Goal: Task Accomplishment & Management: Use online tool/utility

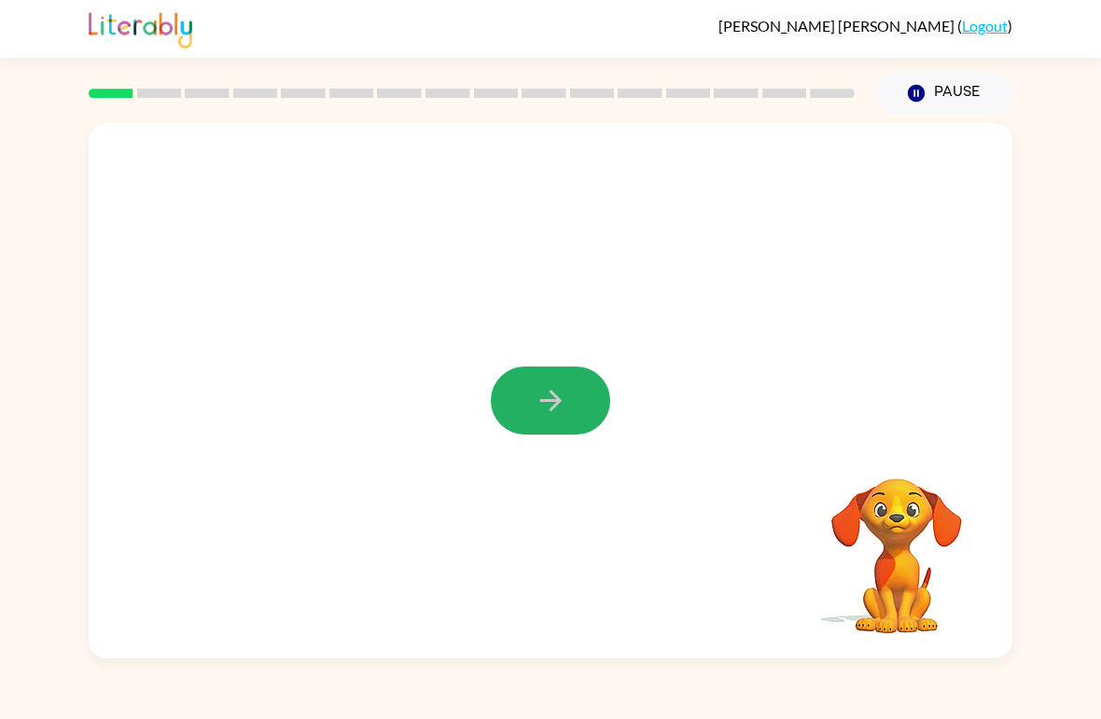
click at [553, 372] on button "button" at bounding box center [550, 401] width 119 height 68
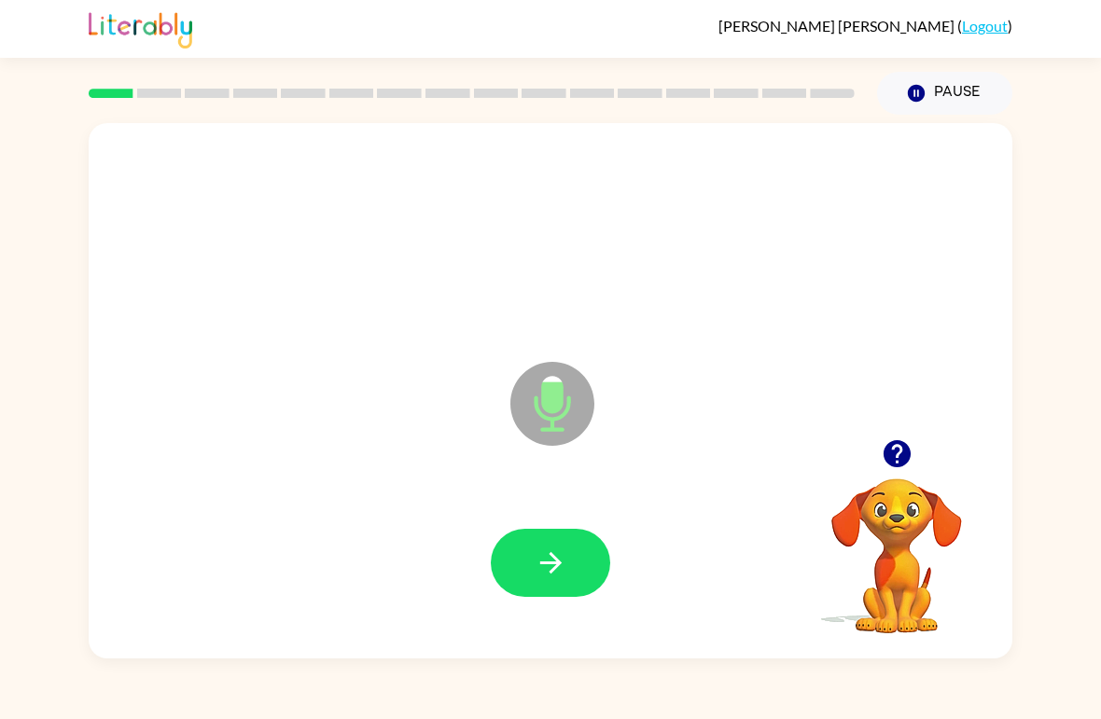
click at [544, 532] on button "button" at bounding box center [550, 563] width 119 height 68
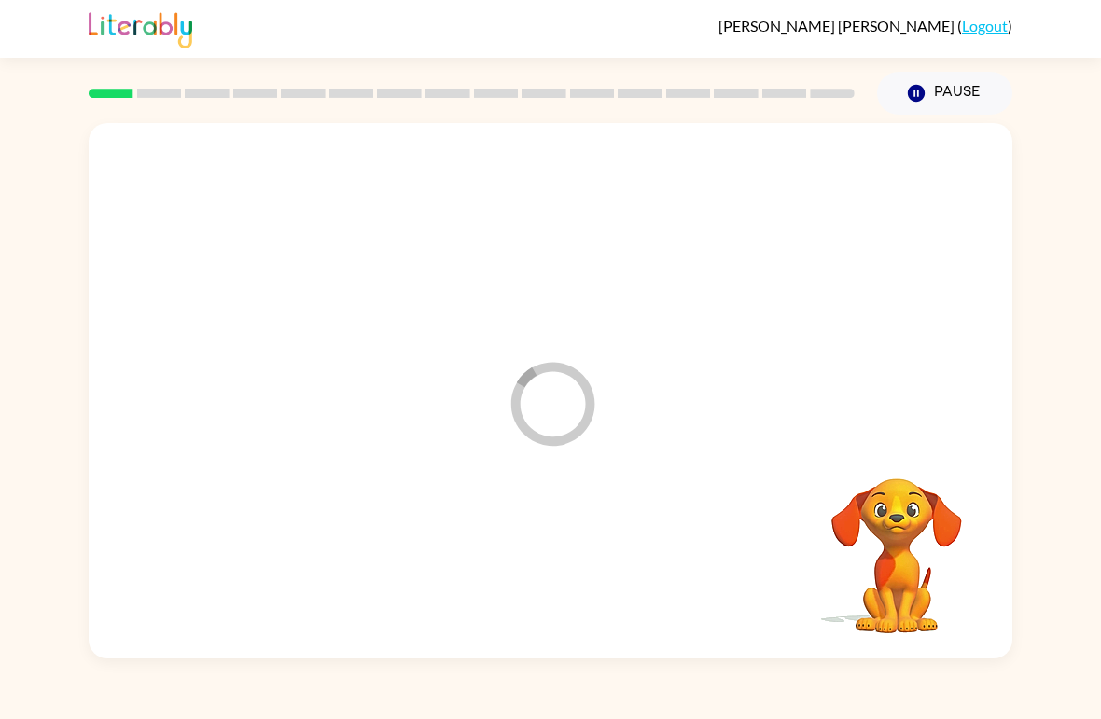
click at [1099, 436] on div "Loader Your response is being sent to our graders Your browser must support pla…" at bounding box center [550, 387] width 1101 height 544
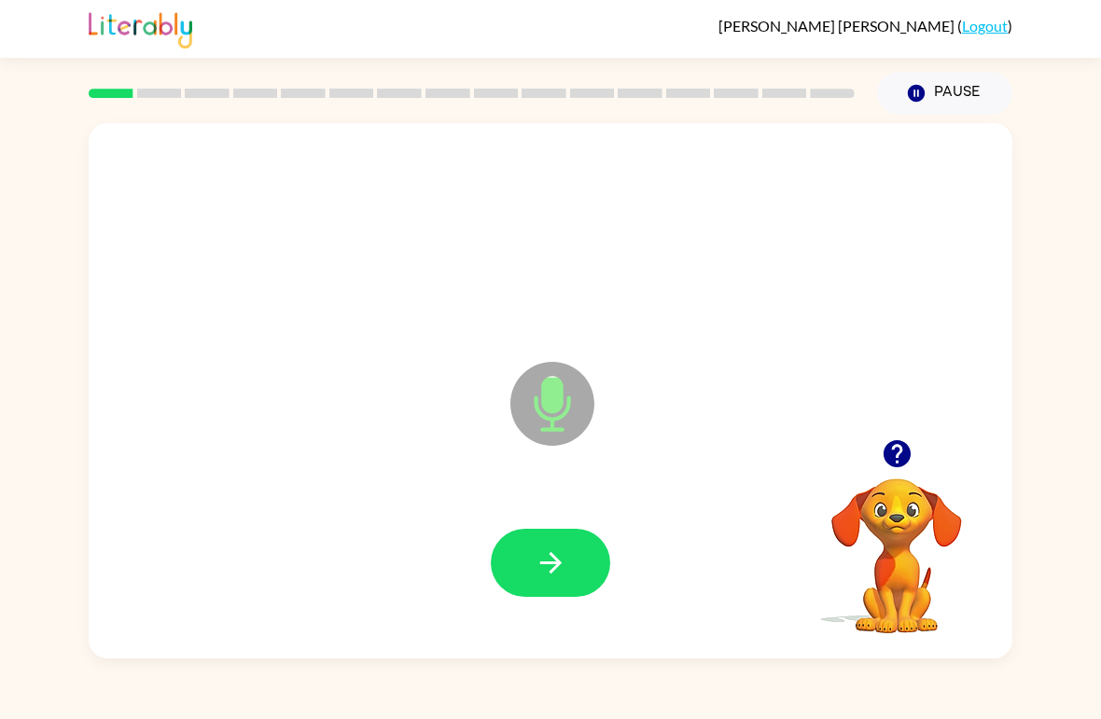
click at [549, 555] on icon "button" at bounding box center [551, 563] width 33 height 33
click at [540, 544] on button "button" at bounding box center [550, 563] width 119 height 68
click at [553, 546] on button "button" at bounding box center [550, 563] width 119 height 68
click at [514, 541] on button "button" at bounding box center [550, 563] width 119 height 68
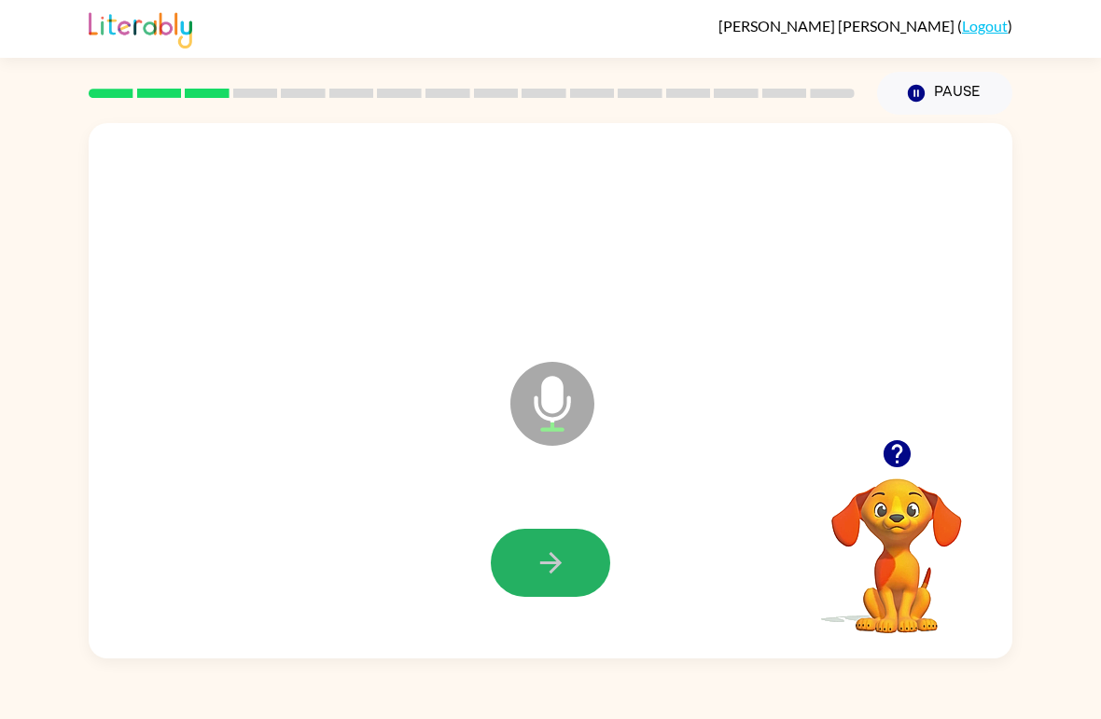
click at [528, 571] on button "button" at bounding box center [550, 563] width 119 height 68
click at [571, 562] on button "button" at bounding box center [550, 563] width 119 height 68
click at [531, 567] on button "button" at bounding box center [550, 563] width 119 height 68
click at [525, 555] on button "button" at bounding box center [550, 563] width 119 height 68
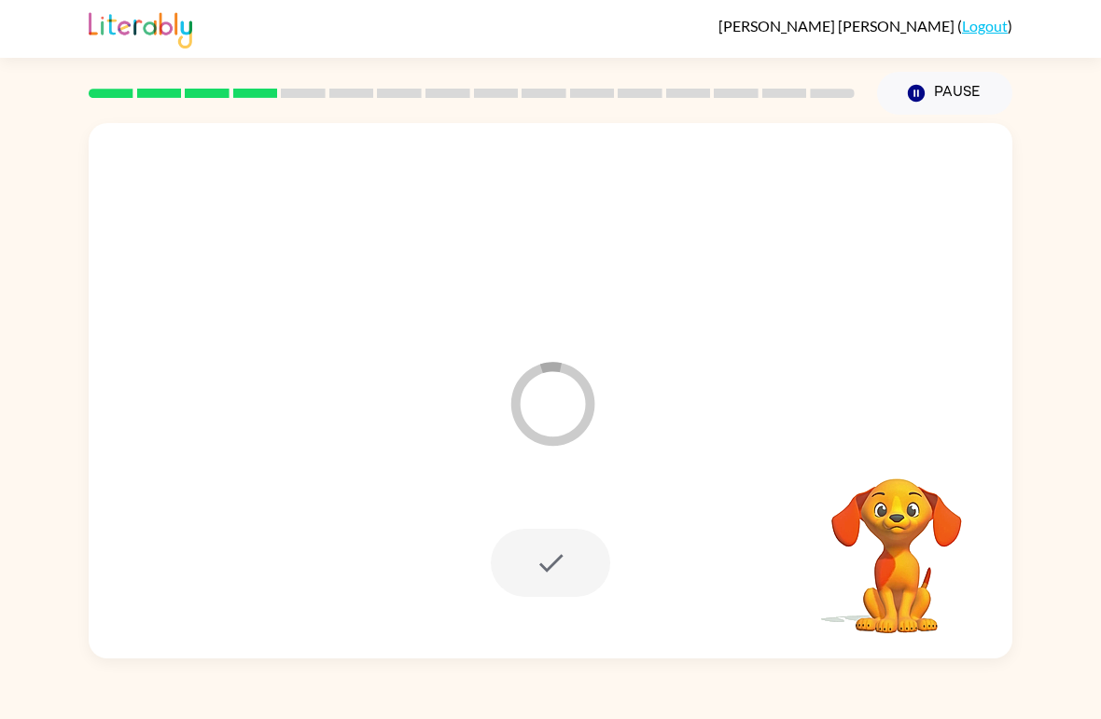
click at [1082, 507] on div "Loader Your response is being sent to our graders Your browser must support pla…" at bounding box center [550, 387] width 1101 height 544
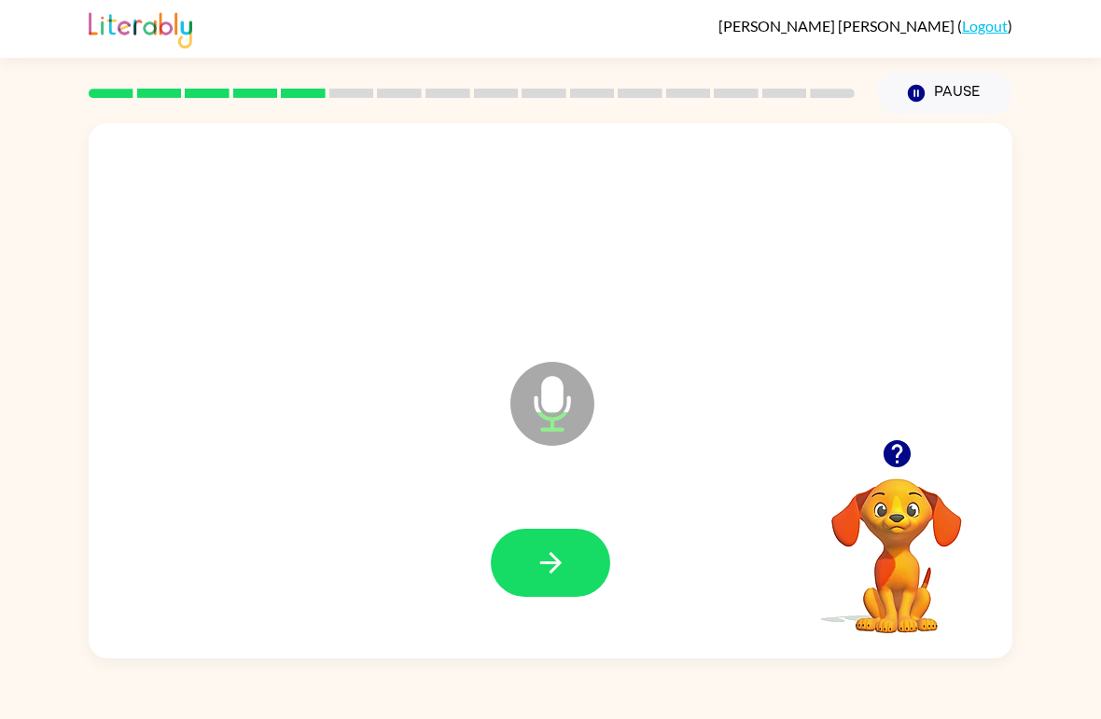
click at [522, 567] on button "button" at bounding box center [550, 563] width 119 height 68
click at [501, 549] on button "button" at bounding box center [550, 563] width 119 height 68
click at [578, 557] on button "button" at bounding box center [550, 563] width 119 height 68
click at [560, 577] on icon "button" at bounding box center [551, 563] width 33 height 33
click at [496, 557] on button "button" at bounding box center [550, 563] width 119 height 68
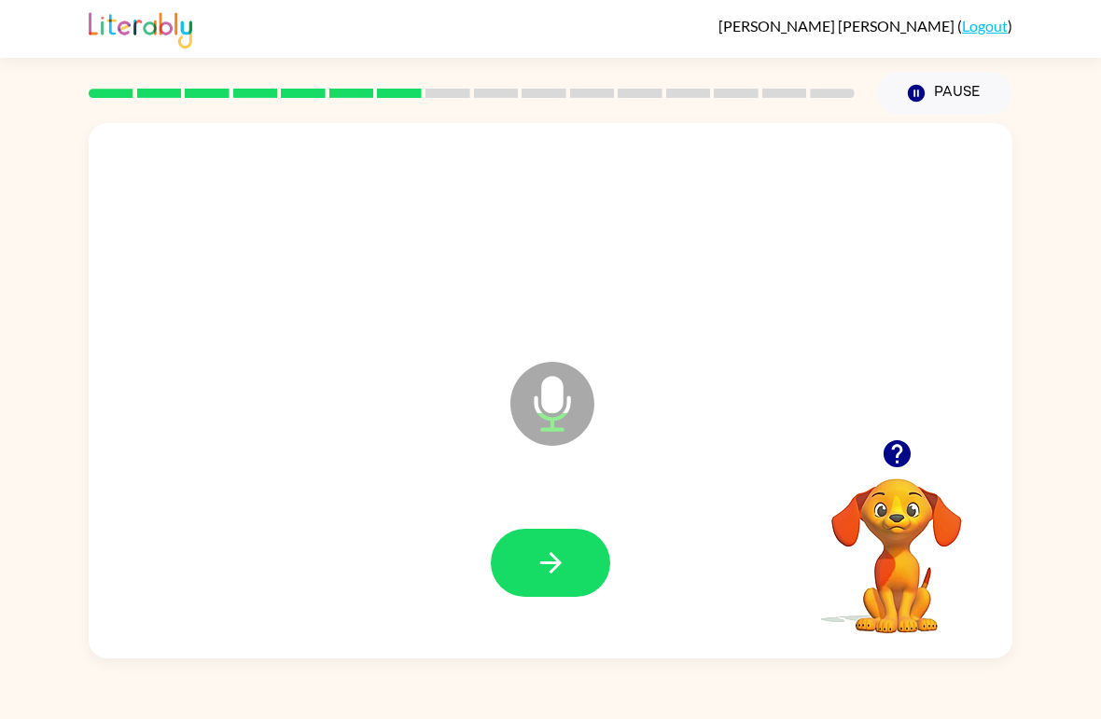
click at [512, 550] on button "button" at bounding box center [550, 563] width 119 height 68
click at [527, 576] on button "button" at bounding box center [550, 563] width 119 height 68
click at [558, 560] on icon "button" at bounding box center [551, 563] width 33 height 33
click at [536, 572] on icon "button" at bounding box center [551, 563] width 33 height 33
click at [554, 575] on icon "button" at bounding box center [551, 563] width 33 height 33
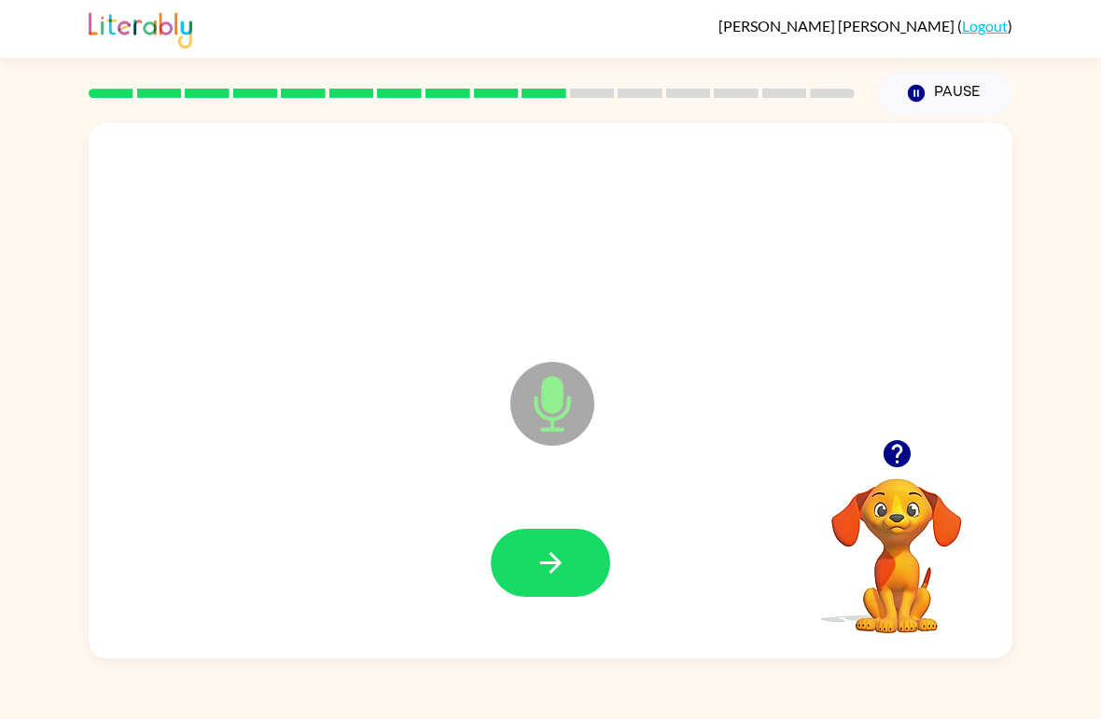
click at [554, 559] on icon "button" at bounding box center [549, 562] width 21 height 21
click at [524, 559] on button "button" at bounding box center [550, 563] width 119 height 68
click at [582, 566] on button "button" at bounding box center [550, 563] width 119 height 68
click at [540, 561] on icon "button" at bounding box center [551, 563] width 33 height 33
click at [530, 559] on button "button" at bounding box center [550, 563] width 119 height 68
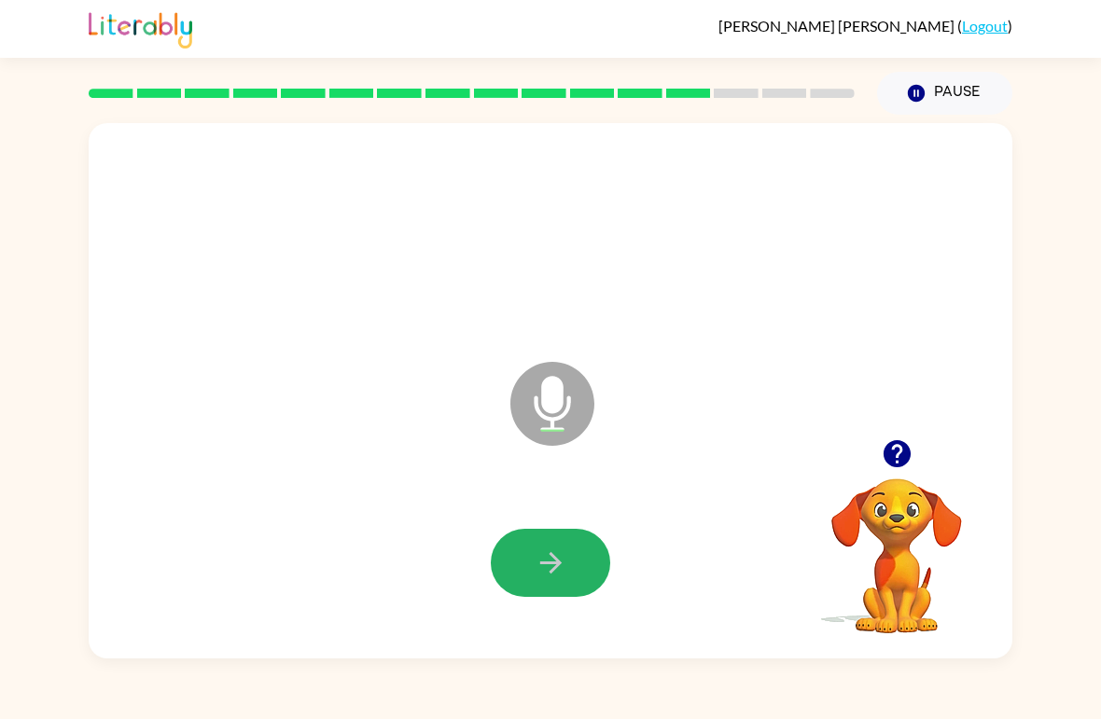
click at [535, 568] on icon "button" at bounding box center [551, 563] width 33 height 33
click at [551, 540] on button "button" at bounding box center [550, 563] width 119 height 68
click at [551, 540] on div at bounding box center [550, 563] width 119 height 68
click at [570, 568] on button "button" at bounding box center [550, 563] width 119 height 68
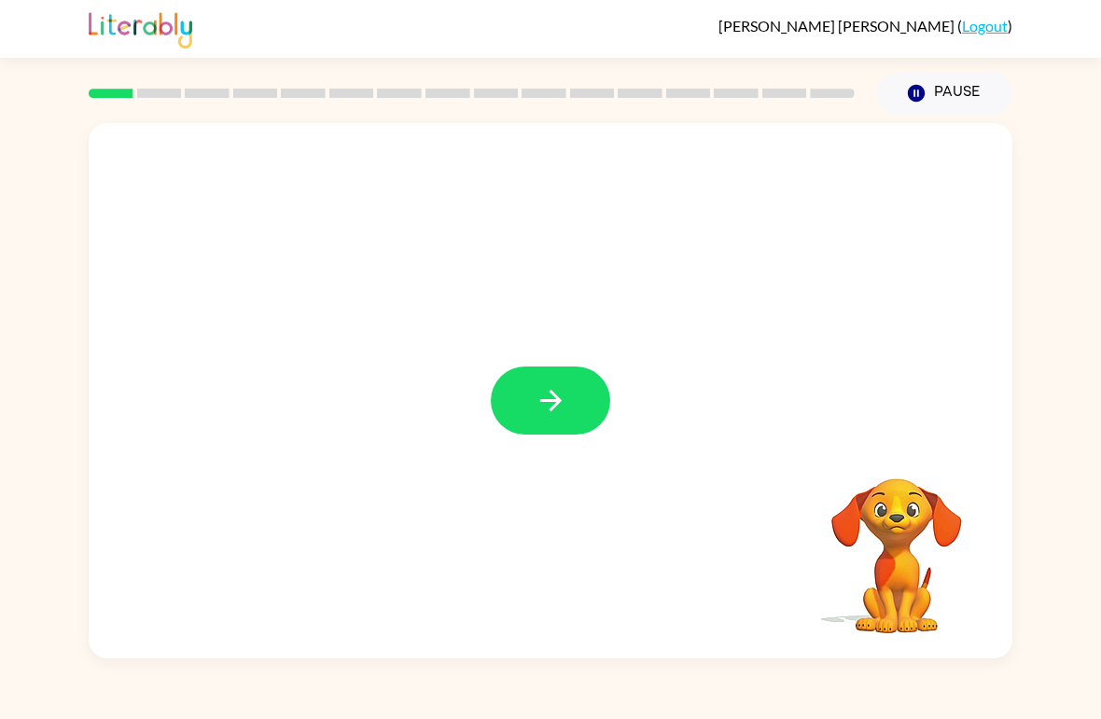
click at [573, 422] on button "button" at bounding box center [550, 401] width 119 height 68
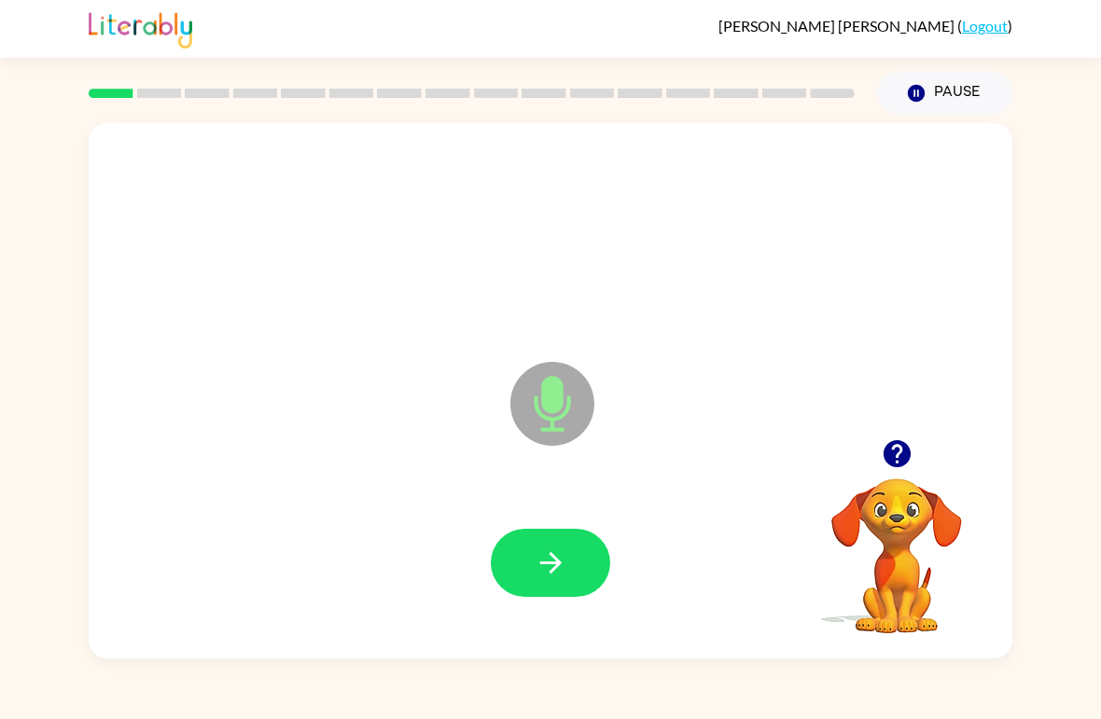
click at [546, 548] on icon "button" at bounding box center [551, 563] width 33 height 33
click at [560, 552] on icon "button" at bounding box center [551, 563] width 33 height 33
click at [563, 582] on button "button" at bounding box center [550, 563] width 119 height 68
click at [552, 564] on icon "button" at bounding box center [549, 562] width 21 height 21
click at [544, 584] on button "button" at bounding box center [550, 563] width 119 height 68
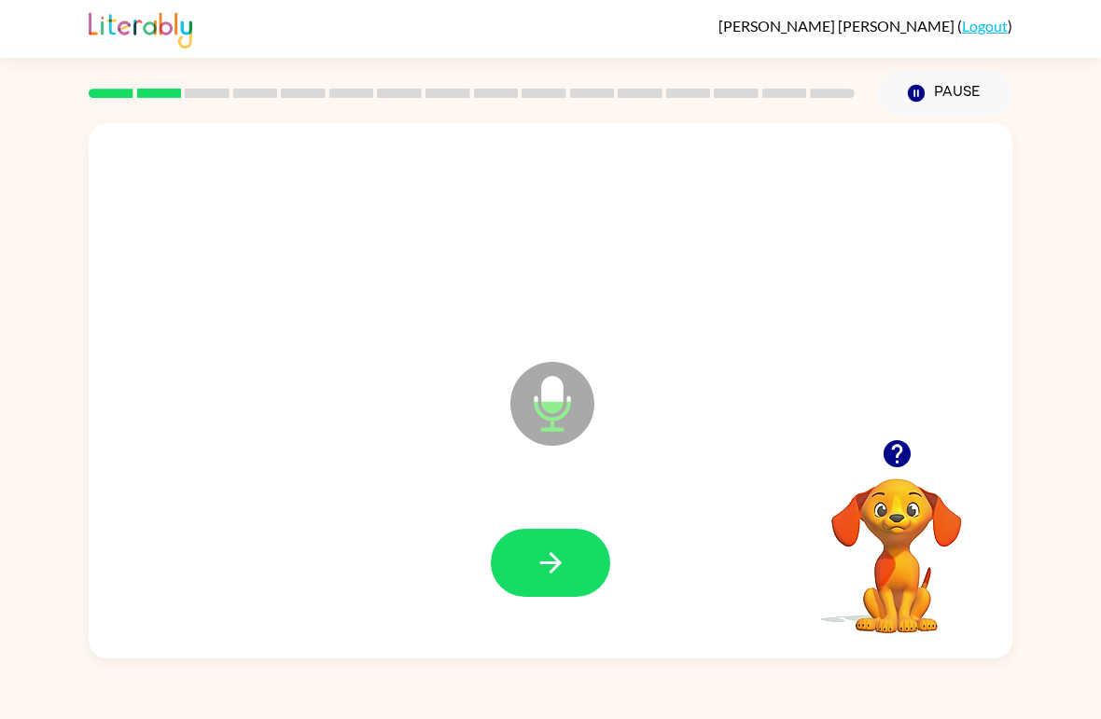
click at [590, 564] on button "button" at bounding box center [550, 563] width 119 height 68
click at [576, 536] on button "button" at bounding box center [550, 563] width 119 height 68
click at [573, 561] on button "button" at bounding box center [550, 563] width 119 height 68
click at [584, 563] on button "button" at bounding box center [550, 563] width 119 height 68
click at [574, 579] on button "button" at bounding box center [550, 563] width 119 height 68
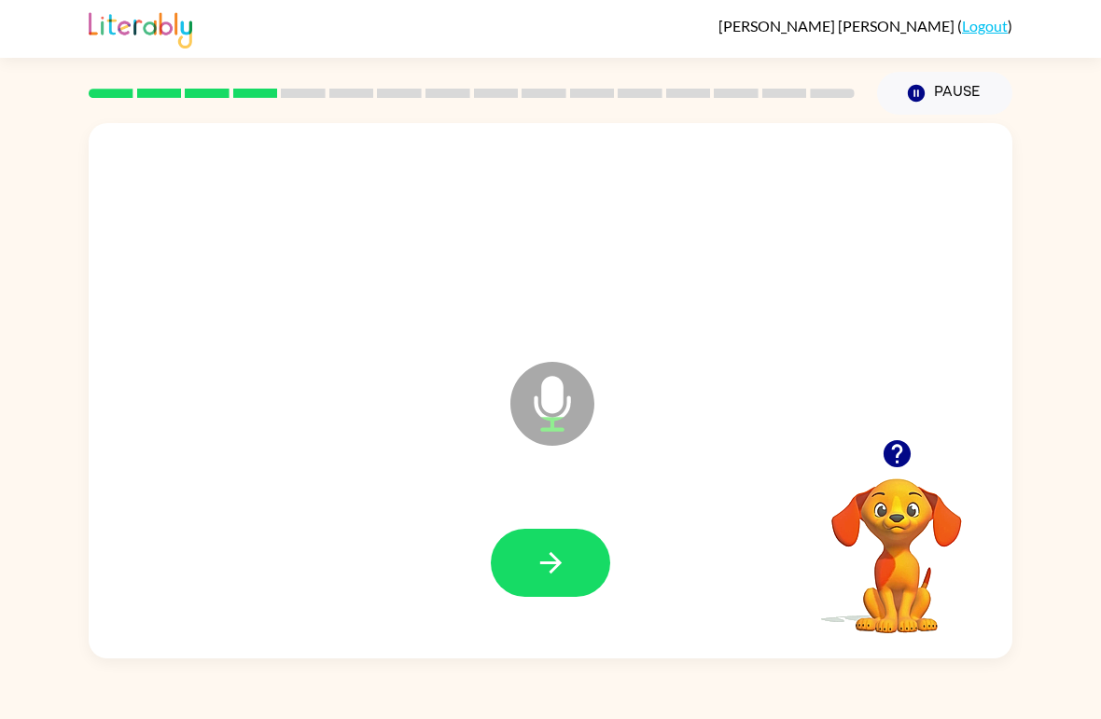
click at [578, 569] on button "button" at bounding box center [550, 563] width 119 height 68
click at [564, 563] on icon "button" at bounding box center [551, 563] width 33 height 33
click at [562, 573] on icon "button" at bounding box center [551, 563] width 33 height 33
click at [582, 564] on button "button" at bounding box center [550, 563] width 119 height 68
click at [569, 568] on button "button" at bounding box center [550, 563] width 119 height 68
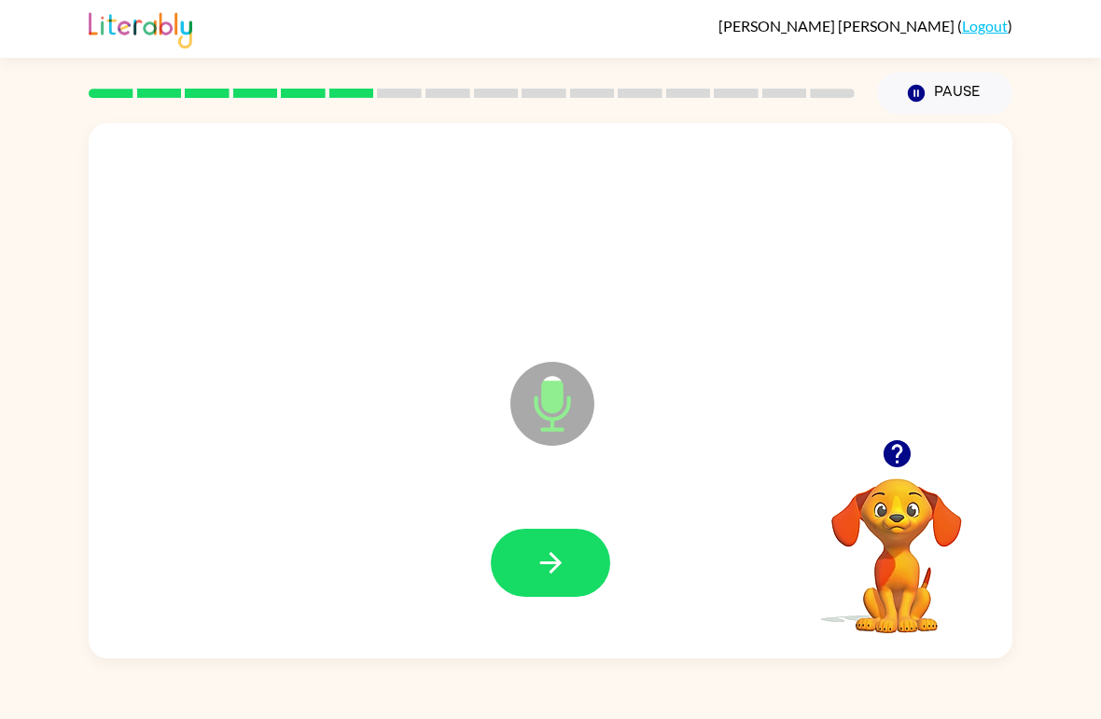
click at [543, 581] on button "button" at bounding box center [550, 563] width 119 height 68
click at [550, 553] on icon "button" at bounding box center [551, 563] width 33 height 33
click at [553, 562] on icon "button" at bounding box center [551, 563] width 33 height 33
click at [550, 564] on icon "button" at bounding box center [549, 562] width 21 height 21
click at [556, 578] on icon "button" at bounding box center [551, 563] width 33 height 33
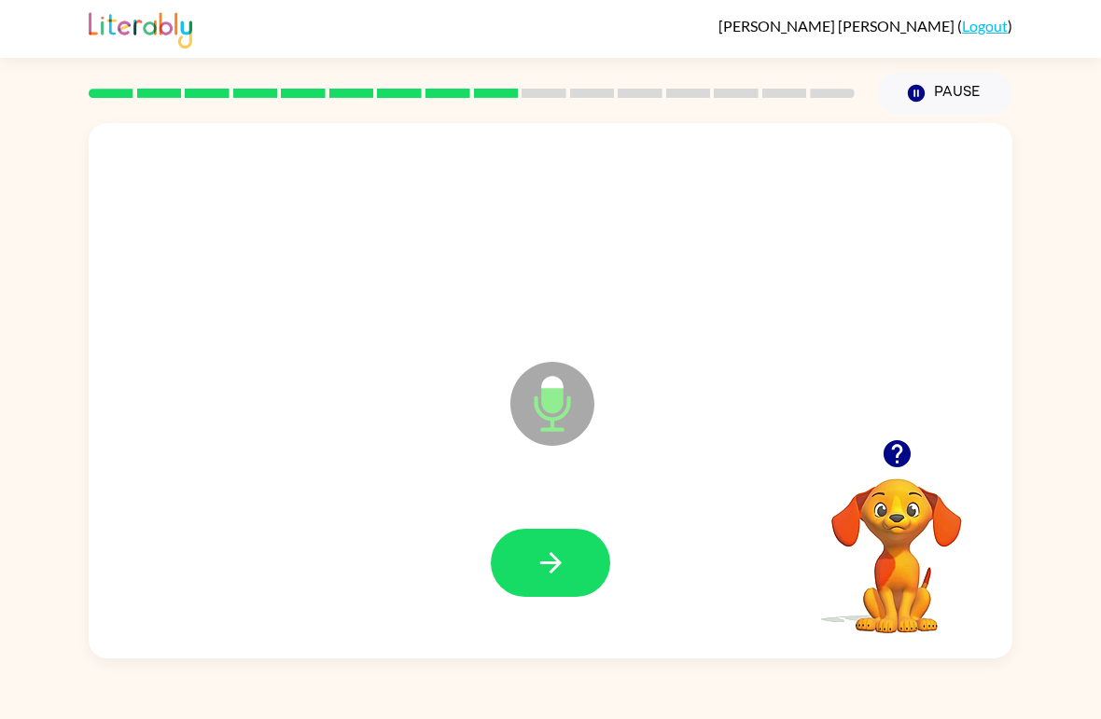
click at [550, 552] on icon "button" at bounding box center [551, 563] width 33 height 33
click at [541, 574] on icon "button" at bounding box center [551, 563] width 33 height 33
click at [549, 556] on icon "button" at bounding box center [551, 563] width 33 height 33
click at [564, 568] on icon "button" at bounding box center [551, 563] width 33 height 33
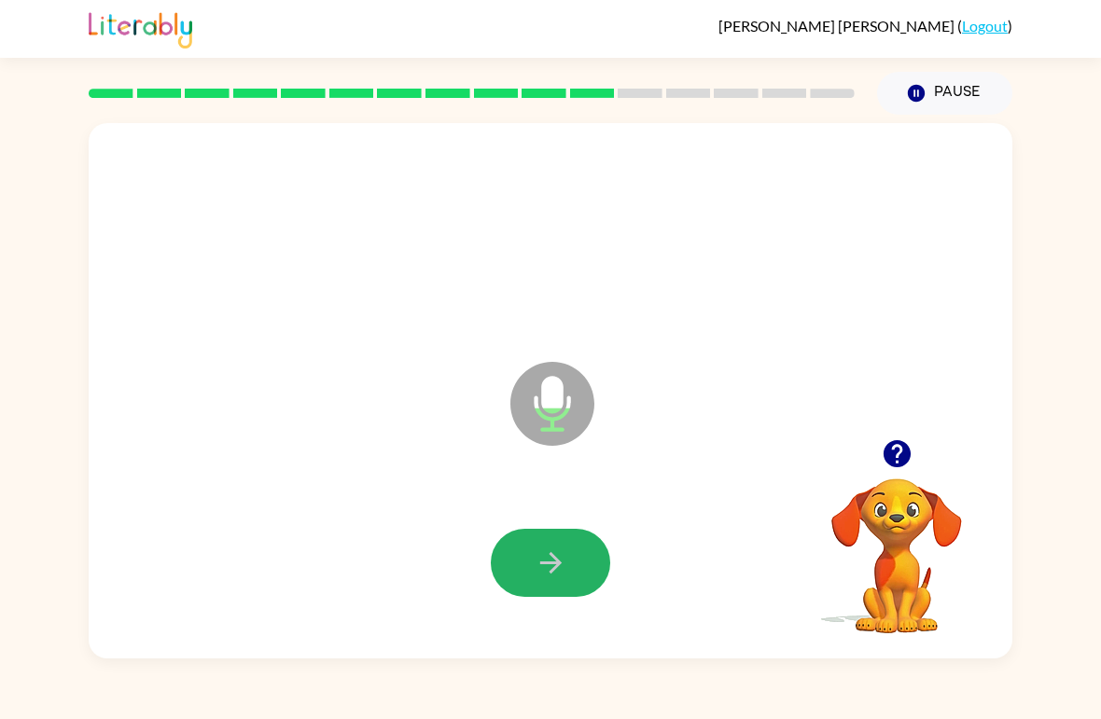
click at [545, 557] on icon "button" at bounding box center [551, 563] width 33 height 33
click at [567, 569] on button "button" at bounding box center [550, 563] width 119 height 68
click at [568, 589] on button "button" at bounding box center [550, 563] width 119 height 68
click at [548, 569] on icon "button" at bounding box center [551, 563] width 33 height 33
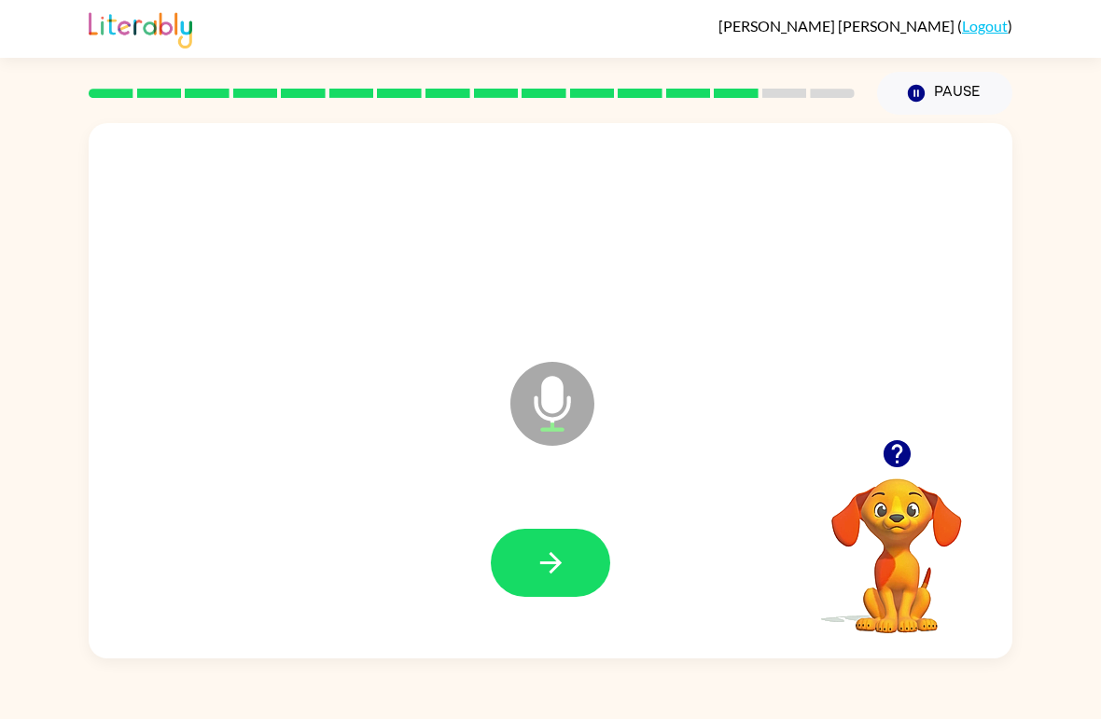
click at [549, 552] on icon "button" at bounding box center [551, 563] width 33 height 33
click at [537, 557] on icon "button" at bounding box center [551, 563] width 33 height 33
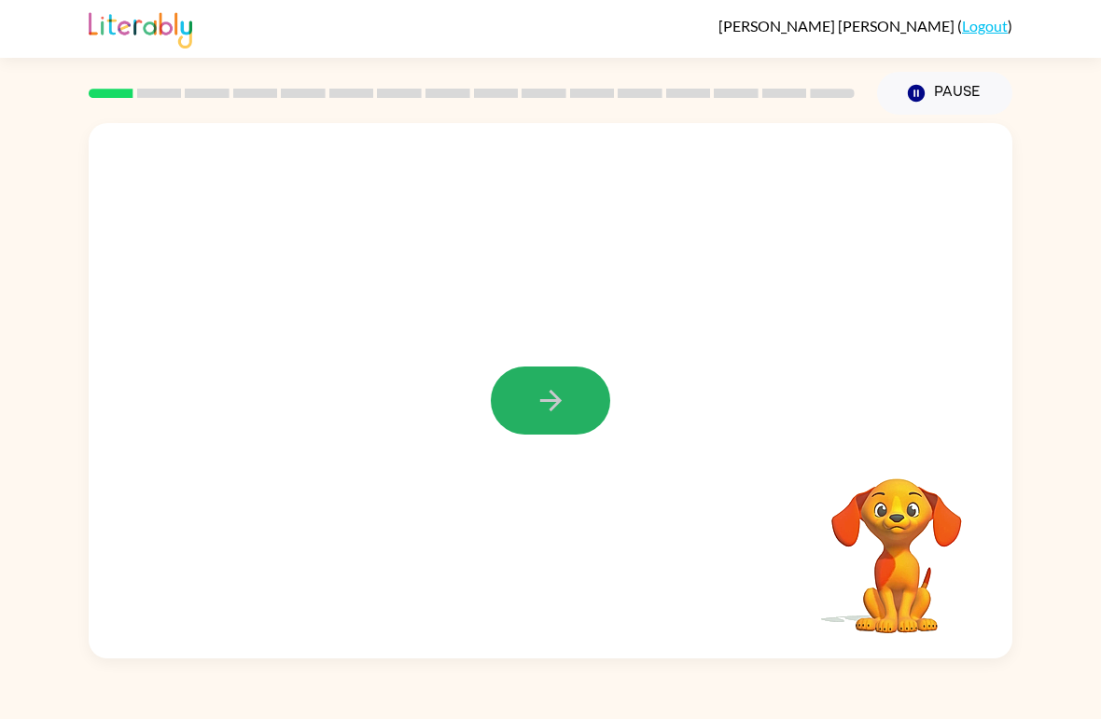
click at [569, 395] on button "button" at bounding box center [550, 401] width 119 height 68
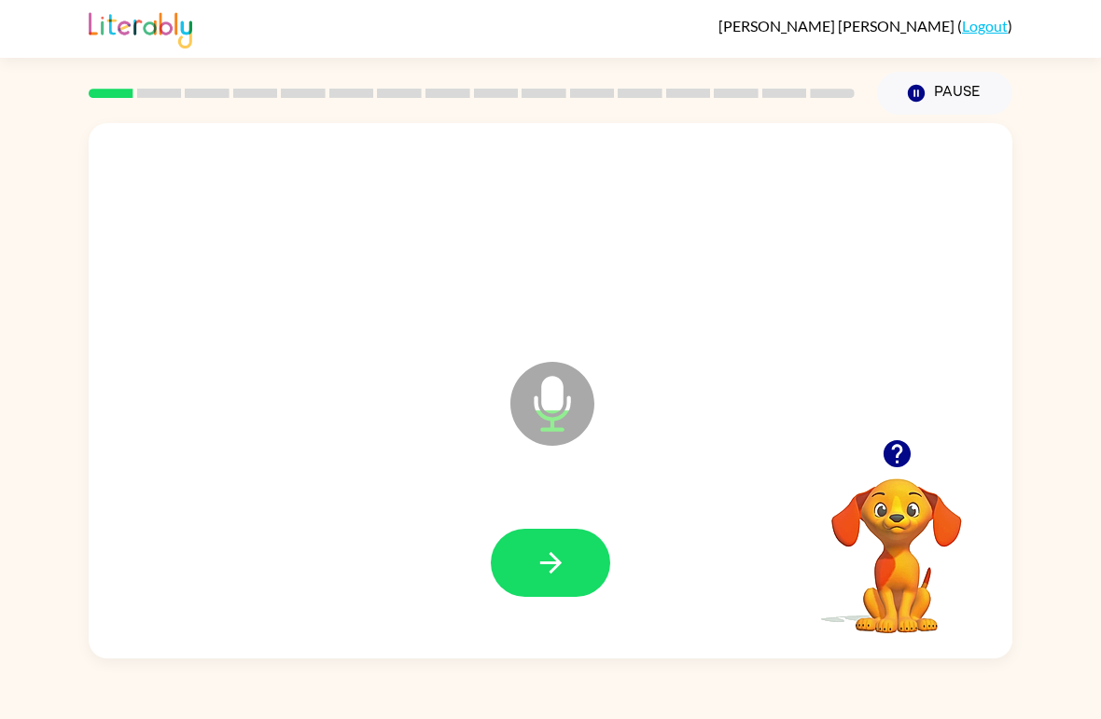
click at [556, 536] on button "button" at bounding box center [550, 563] width 119 height 68
click at [543, 555] on icon "button" at bounding box center [551, 563] width 33 height 33
click at [550, 535] on button "button" at bounding box center [550, 563] width 119 height 68
click at [575, 575] on button "button" at bounding box center [550, 563] width 119 height 68
click at [557, 554] on icon "button" at bounding box center [551, 563] width 33 height 33
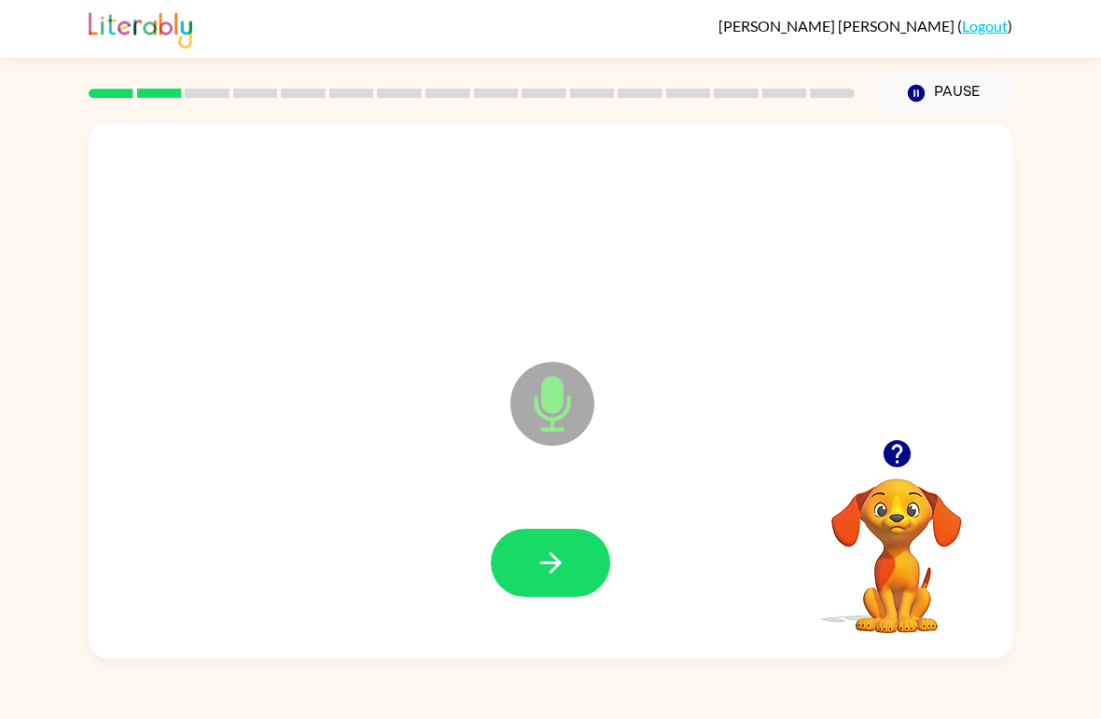
click at [539, 537] on button "button" at bounding box center [550, 563] width 119 height 68
click at [572, 566] on button "button" at bounding box center [550, 563] width 119 height 68
click at [570, 568] on button "button" at bounding box center [550, 563] width 119 height 68
click at [568, 564] on button "button" at bounding box center [550, 563] width 119 height 68
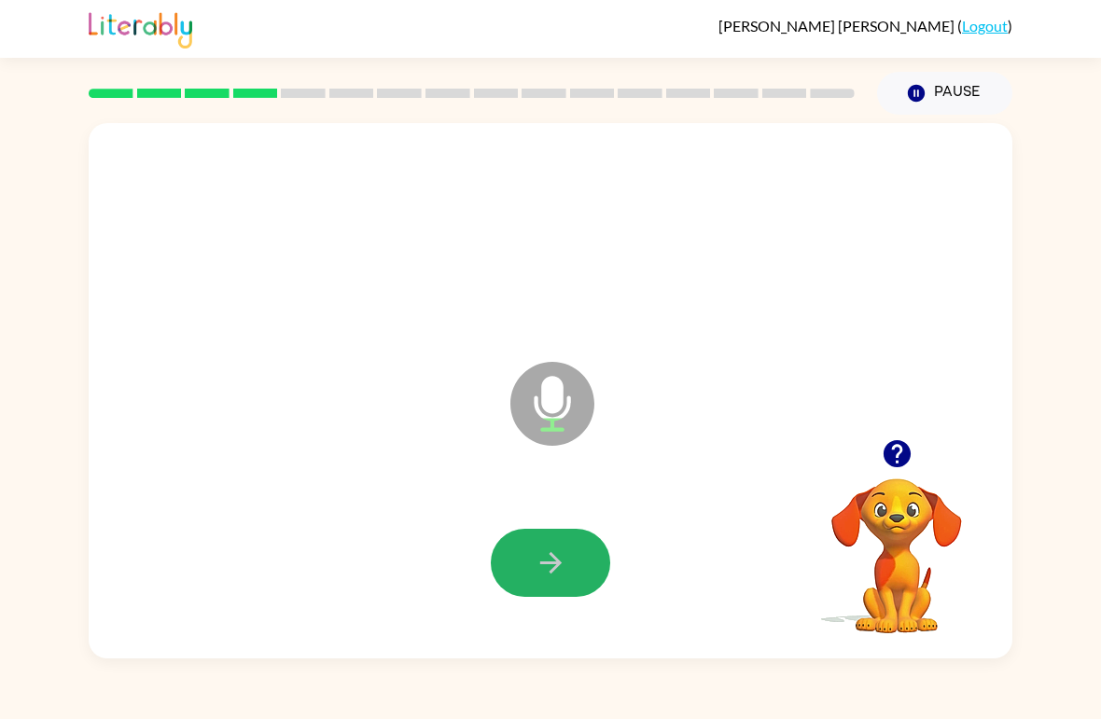
click at [557, 557] on icon "button" at bounding box center [551, 563] width 33 height 33
click at [565, 557] on icon "button" at bounding box center [551, 563] width 33 height 33
click at [565, 576] on icon "button" at bounding box center [551, 563] width 33 height 33
click at [570, 555] on button "button" at bounding box center [550, 563] width 119 height 68
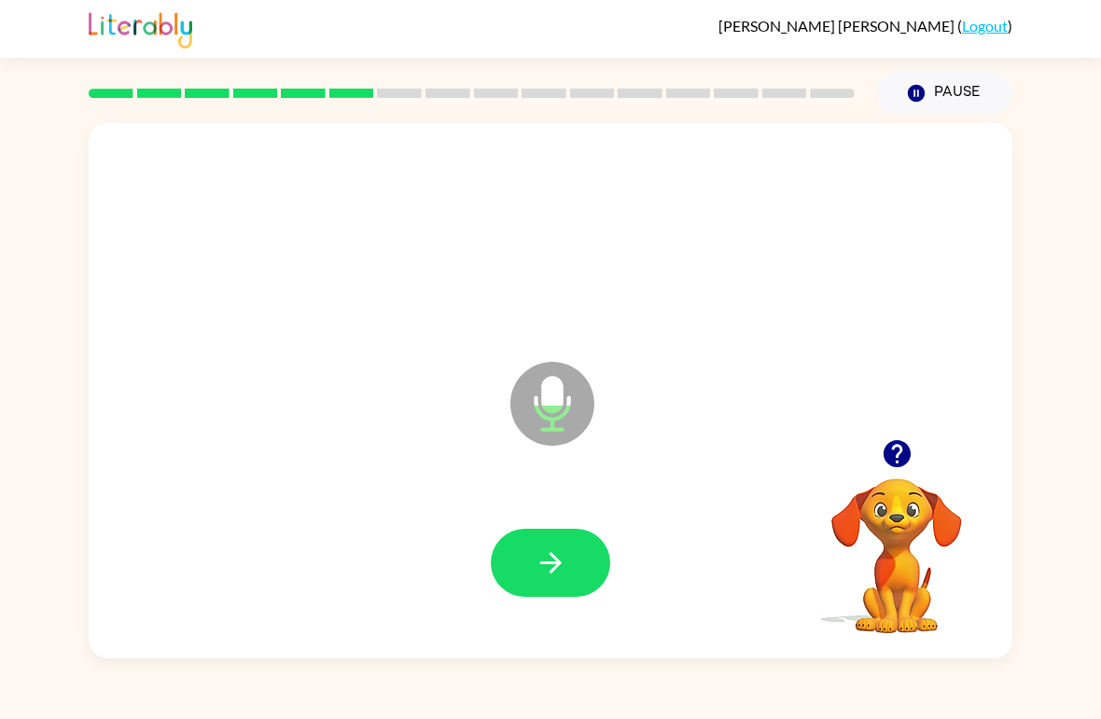
click at [603, 537] on div at bounding box center [550, 563] width 119 height 68
click at [629, 541] on div at bounding box center [550, 564] width 886 height 154
click at [583, 565] on button "button" at bounding box center [550, 563] width 119 height 68
click at [589, 556] on button "button" at bounding box center [550, 563] width 119 height 68
click at [600, 569] on button "button" at bounding box center [550, 563] width 119 height 68
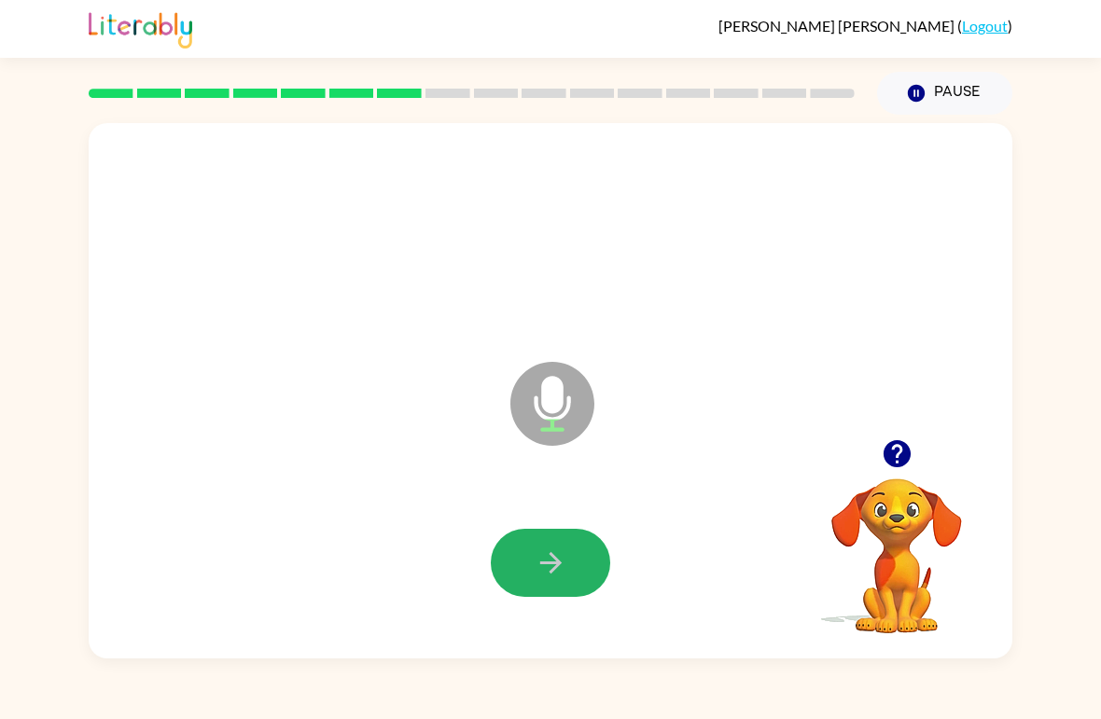
click at [556, 573] on icon "button" at bounding box center [551, 563] width 33 height 33
click at [579, 532] on button "button" at bounding box center [550, 563] width 119 height 68
click at [574, 567] on button "button" at bounding box center [550, 563] width 119 height 68
click at [566, 571] on icon "button" at bounding box center [551, 563] width 33 height 33
click at [580, 576] on button "button" at bounding box center [550, 563] width 119 height 68
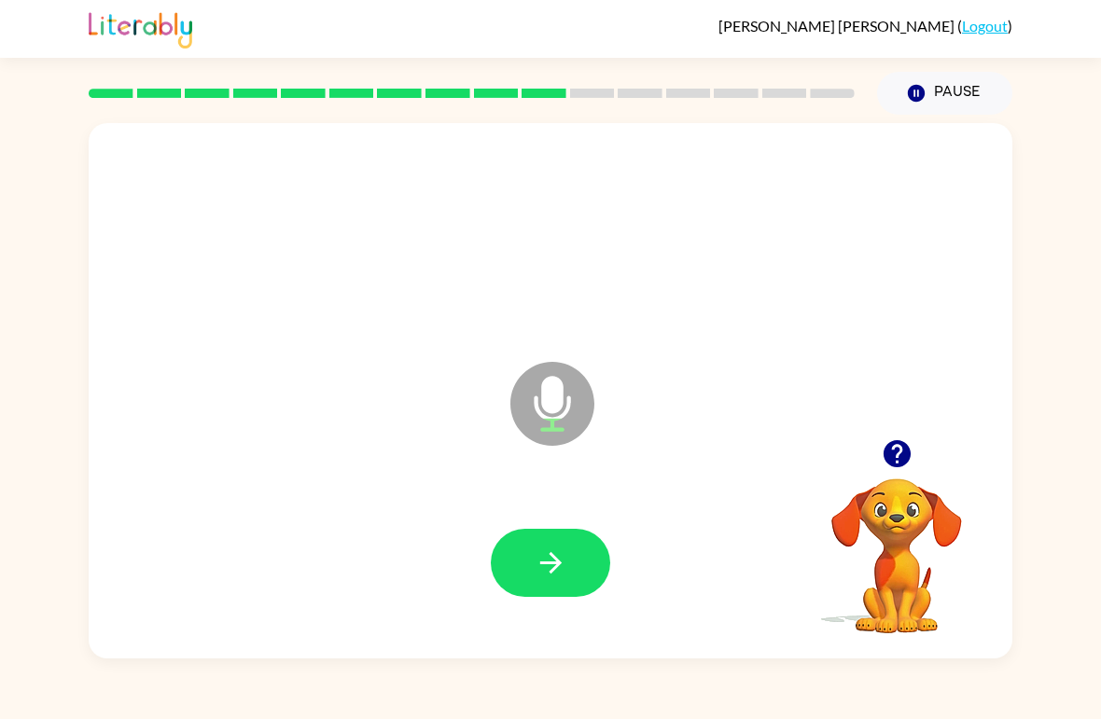
click at [584, 574] on button "button" at bounding box center [550, 563] width 119 height 68
click at [580, 563] on button "button" at bounding box center [550, 563] width 119 height 68
click at [577, 572] on button "button" at bounding box center [550, 563] width 119 height 68
click at [550, 576] on icon "button" at bounding box center [551, 563] width 33 height 33
click at [556, 579] on icon "button" at bounding box center [551, 563] width 33 height 33
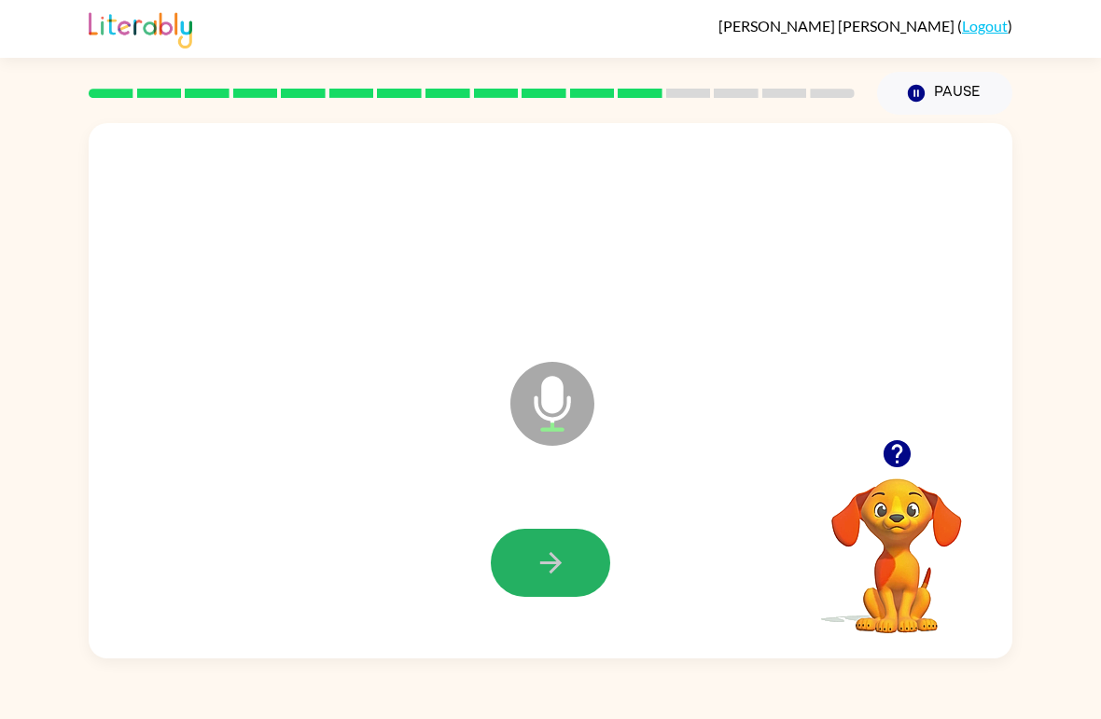
click at [591, 563] on button "button" at bounding box center [550, 563] width 119 height 68
click at [549, 568] on icon "button" at bounding box center [551, 563] width 33 height 33
click at [590, 548] on button "button" at bounding box center [550, 563] width 119 height 68
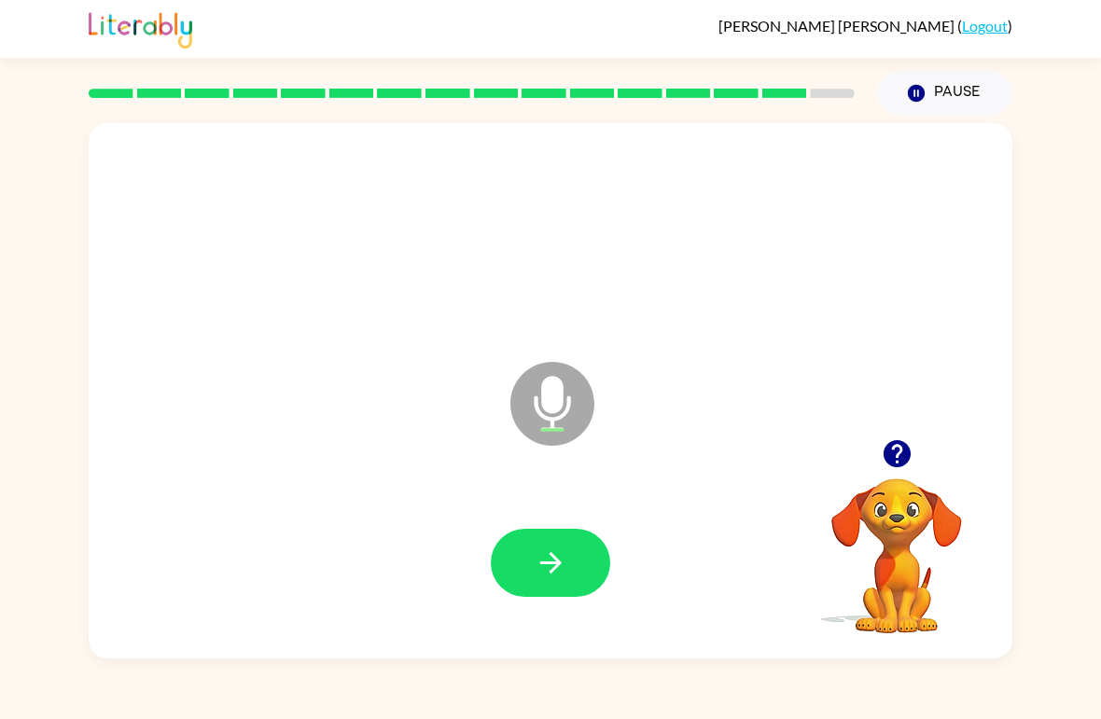
click at [542, 568] on icon "button" at bounding box center [551, 563] width 33 height 33
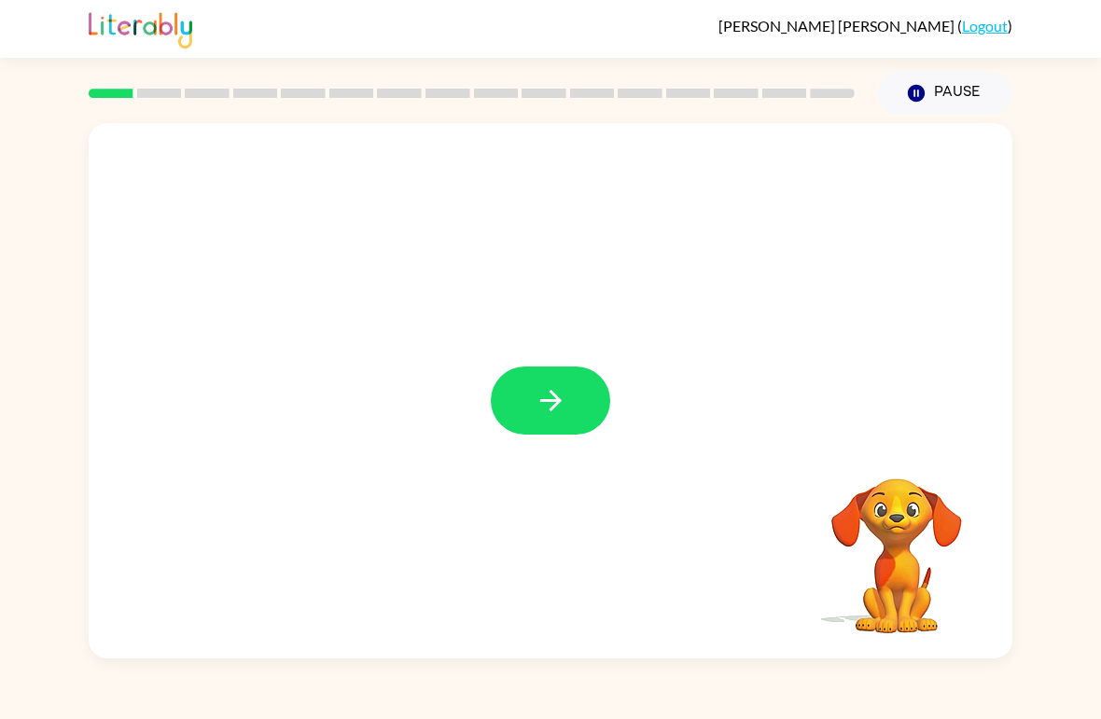
click at [544, 415] on icon "button" at bounding box center [551, 400] width 33 height 33
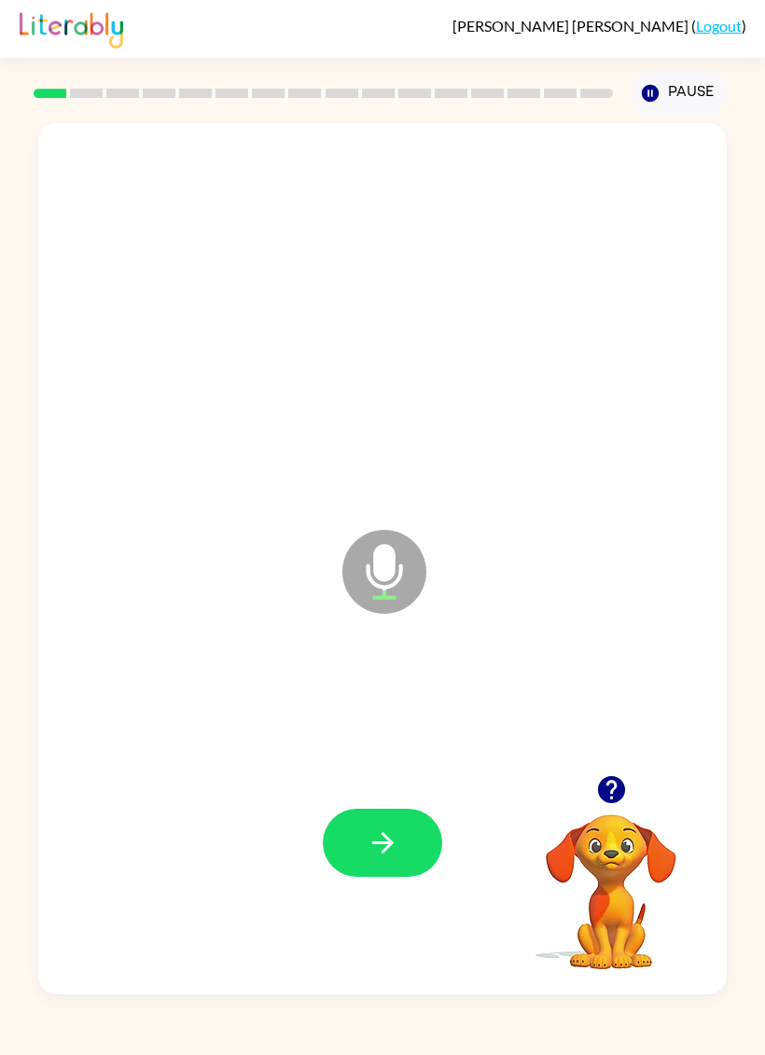
click at [404, 718] on button "button" at bounding box center [382, 843] width 119 height 68
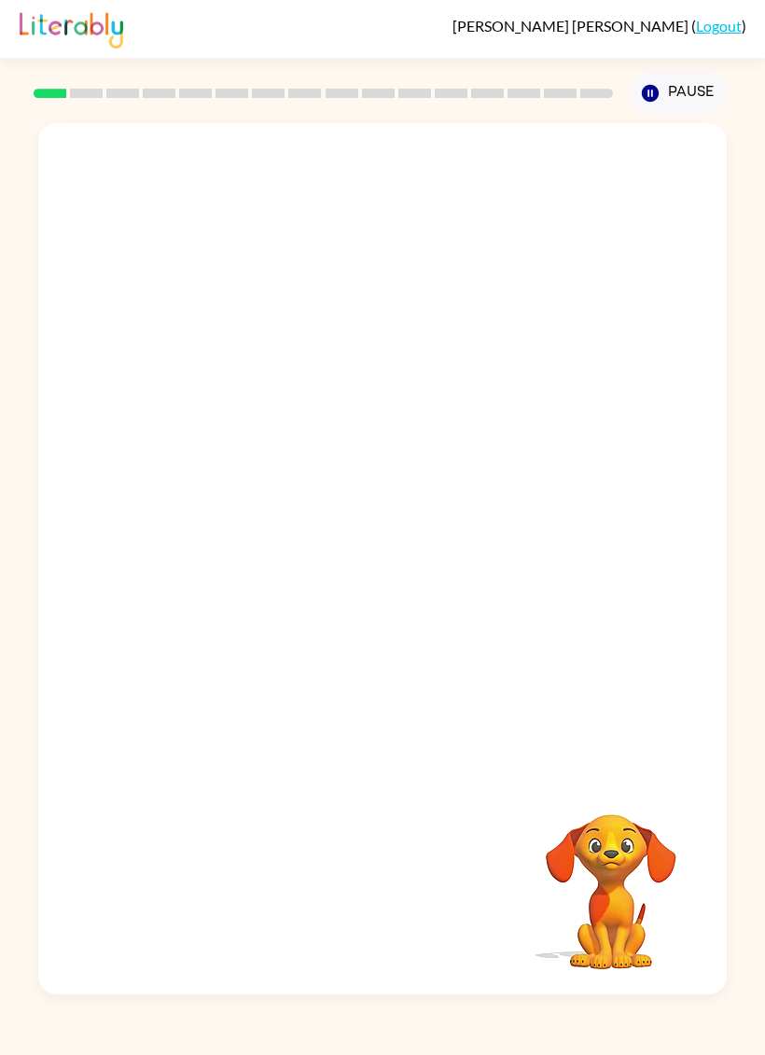
click at [635, 86] on button "Pause Pause" at bounding box center [679, 93] width 96 height 43
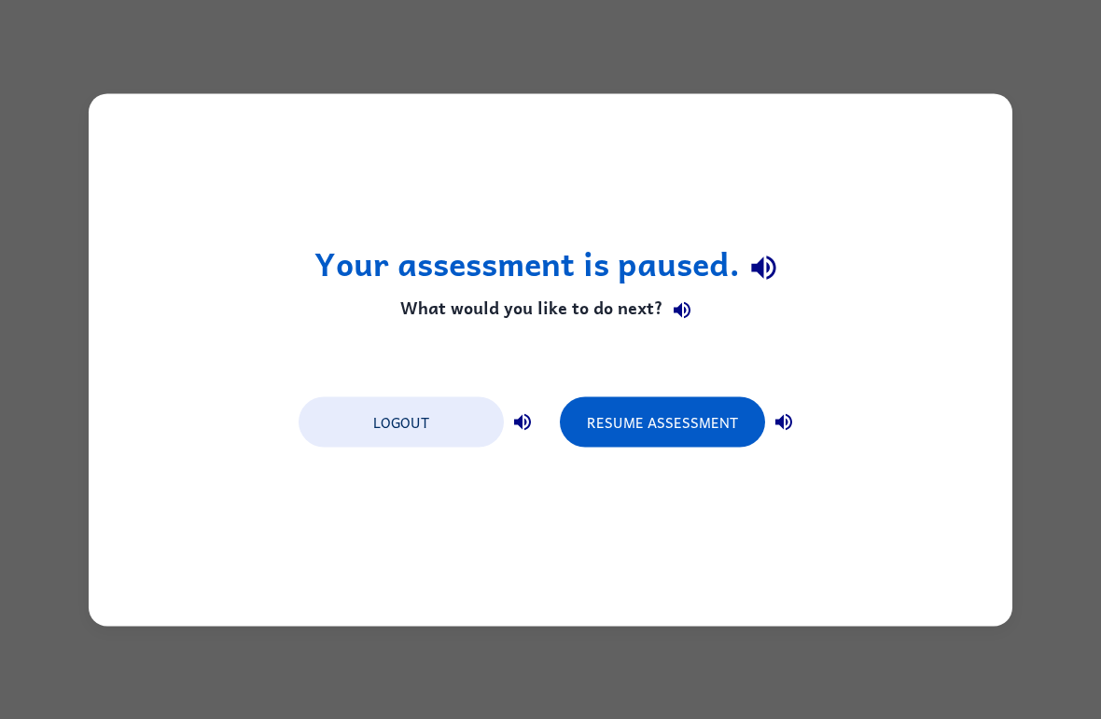
click at [650, 435] on button "Resume Assessment" at bounding box center [662, 422] width 205 height 50
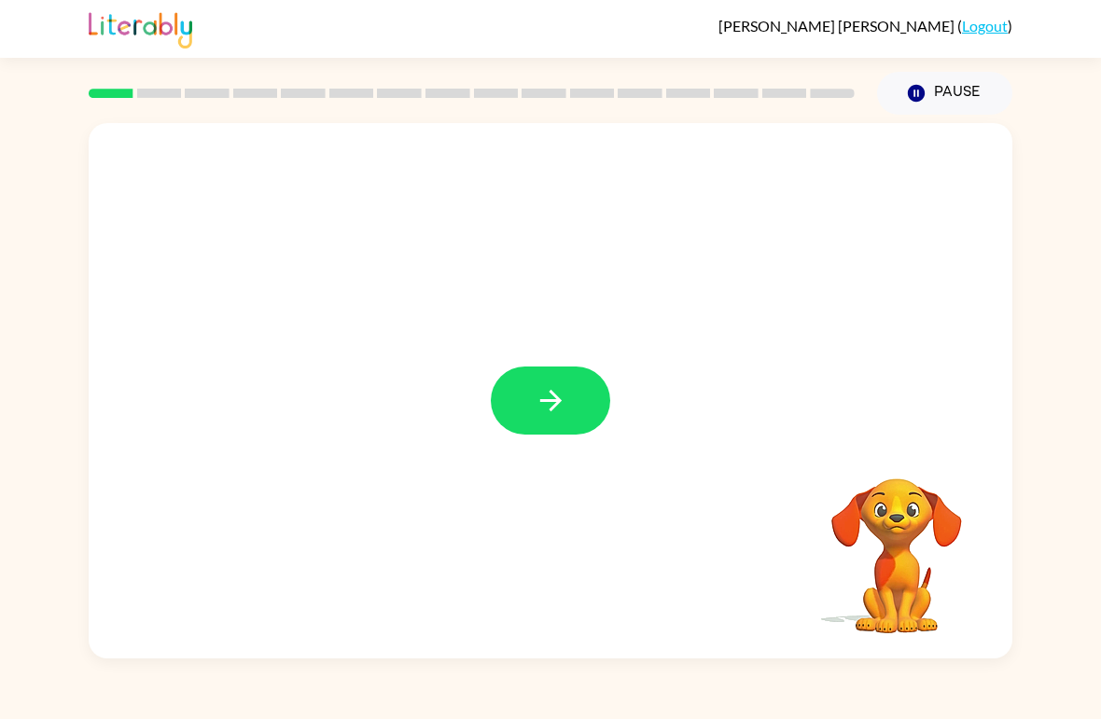
click at [582, 379] on button "button" at bounding box center [550, 401] width 119 height 68
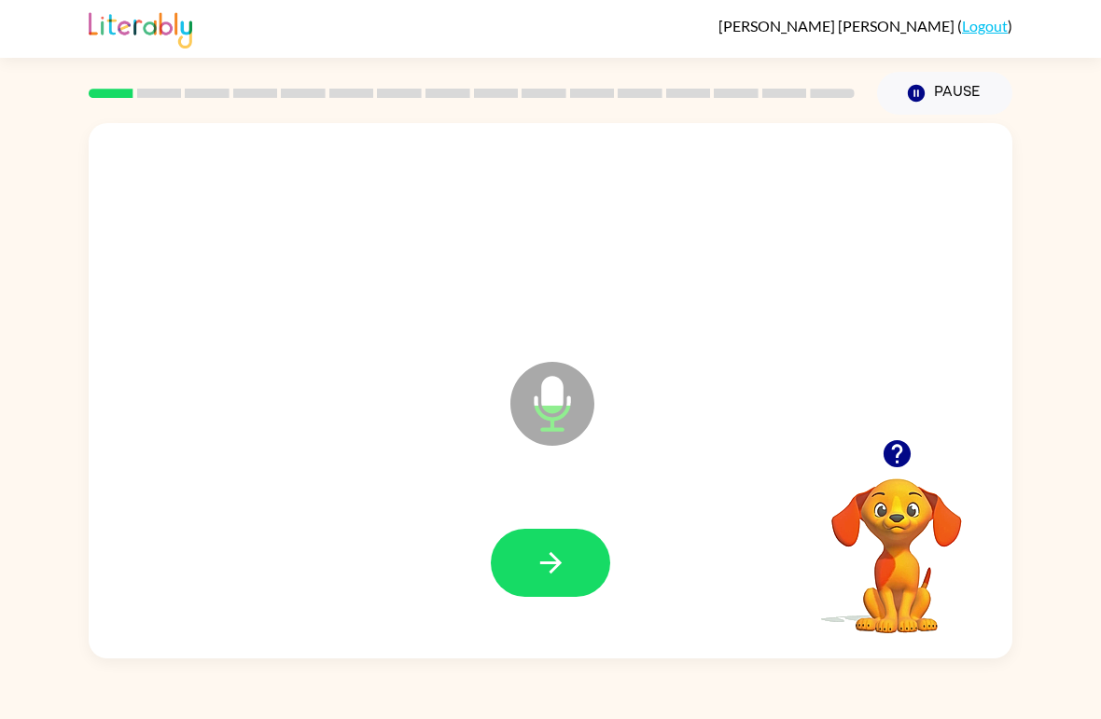
click at [546, 569] on icon "button" at bounding box center [551, 563] width 33 height 33
click at [537, 550] on icon "button" at bounding box center [551, 563] width 33 height 33
click at [578, 559] on button "button" at bounding box center [550, 563] width 119 height 68
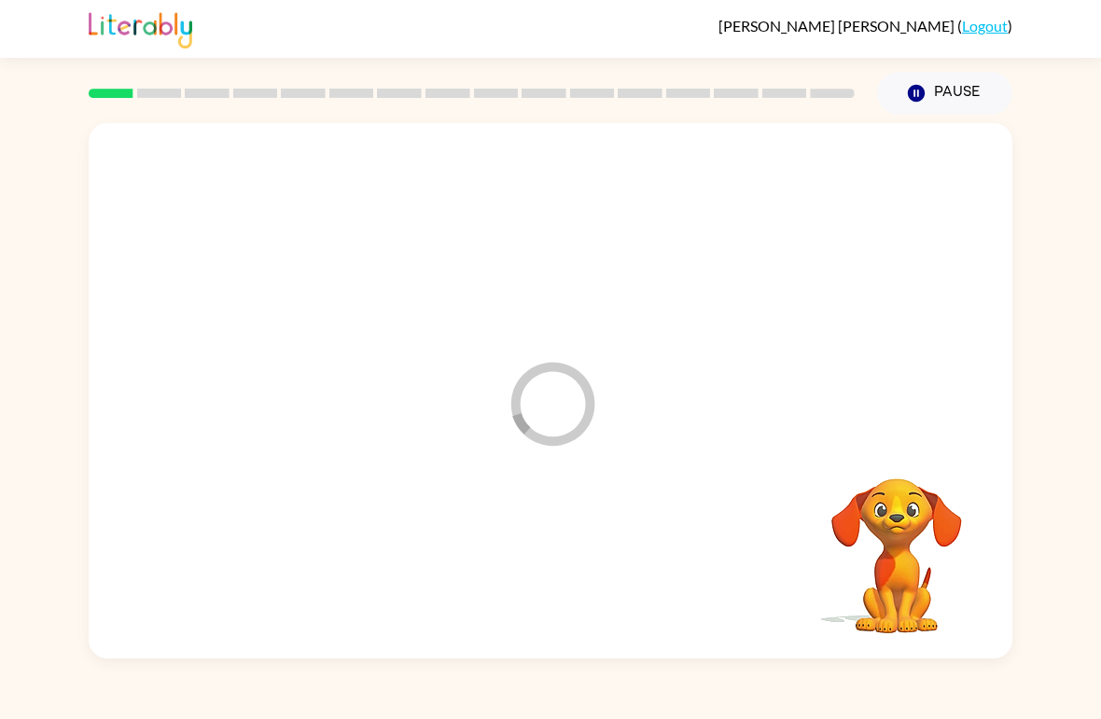
click at [917, 96] on icon "Pause" at bounding box center [916, 93] width 21 height 21
